Goal: Navigation & Orientation: Find specific page/section

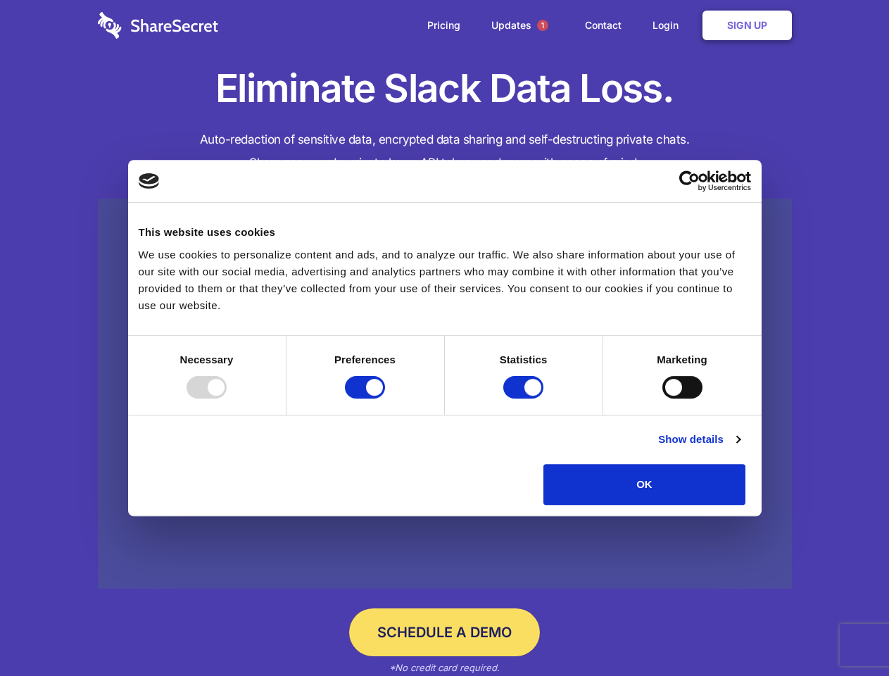
click at [227, 399] on div at bounding box center [207, 387] width 40 height 23
click at [385, 399] on input "Preferences" at bounding box center [365, 387] width 40 height 23
checkbox input "false"
click at [525, 399] on input "Statistics" at bounding box center [523, 387] width 40 height 23
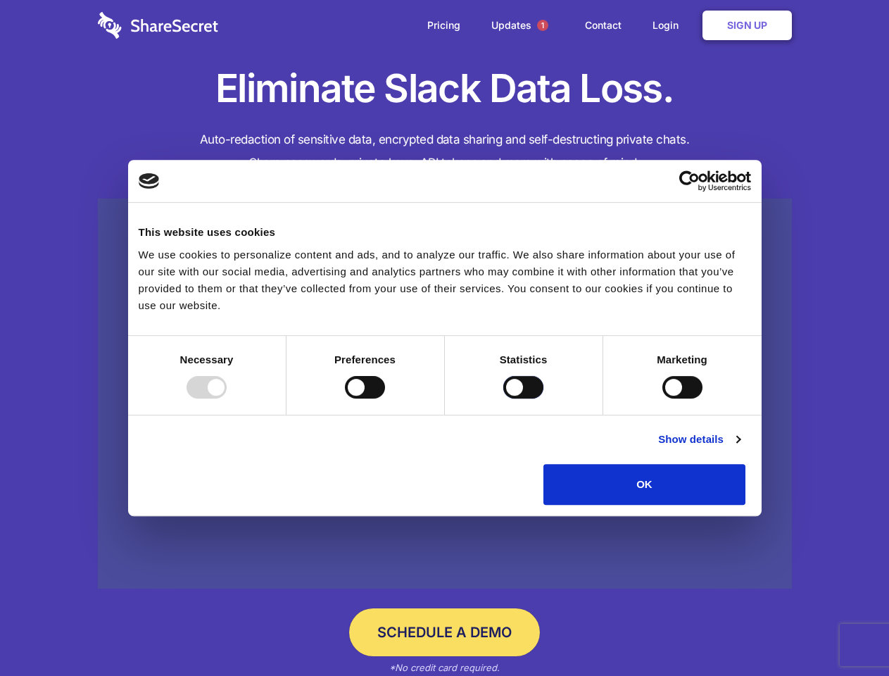
checkbox input "false"
click at [663, 399] on input "Marketing" at bounding box center [683, 387] width 40 height 23
checkbox input "true"
click at [740, 448] on link "Show details" at bounding box center [699, 439] width 82 height 17
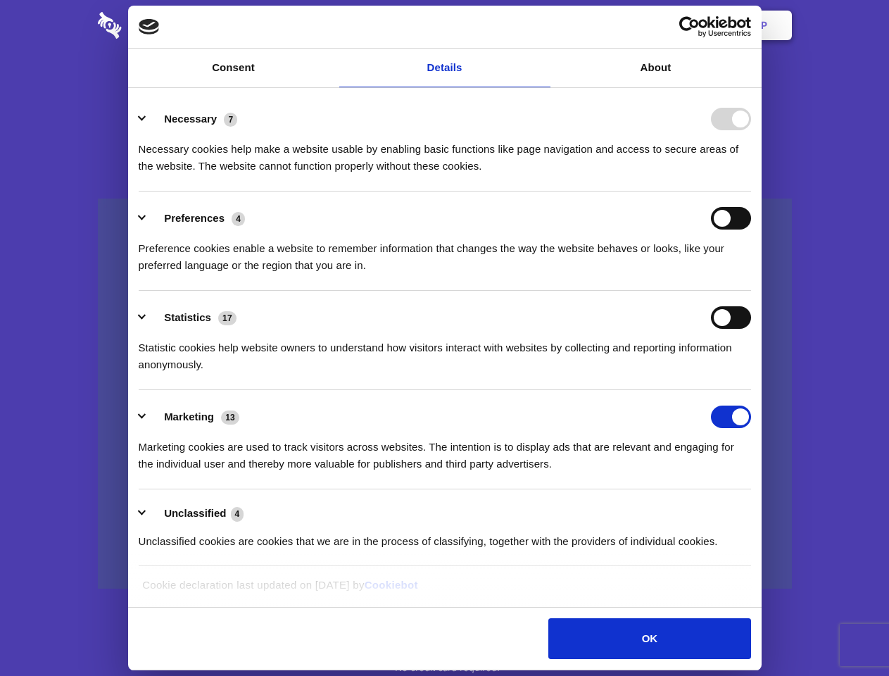
click at [751, 192] on li "Necessary 7 Necessary cookies help make a website usable by enabling basic func…" at bounding box center [445, 141] width 613 height 99
click at [542, 25] on span "1" at bounding box center [542, 25] width 11 height 11
